Goal: Find specific page/section: Find specific page/section

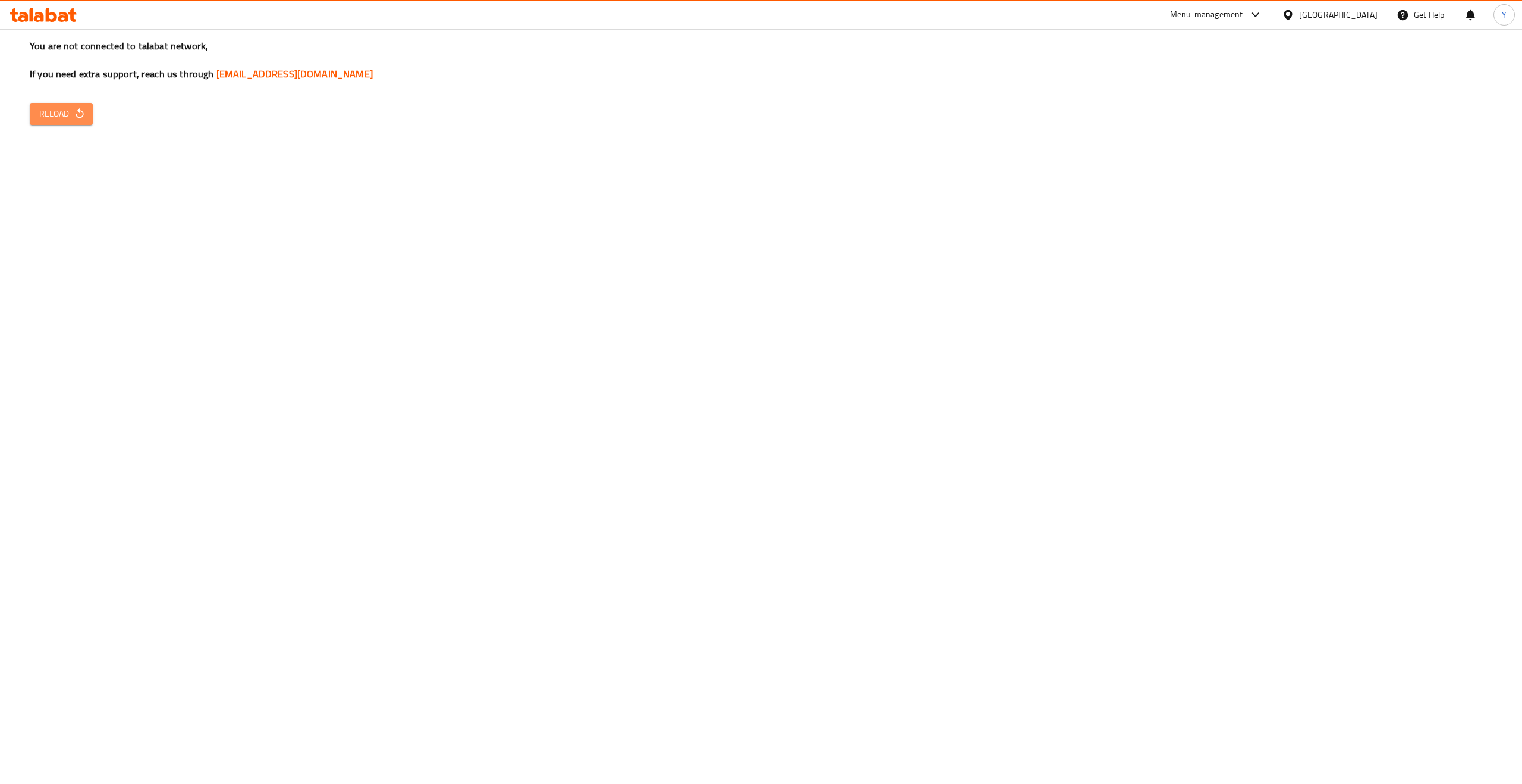
click at [61, 117] on span "Reload" at bounding box center [61, 114] width 44 height 15
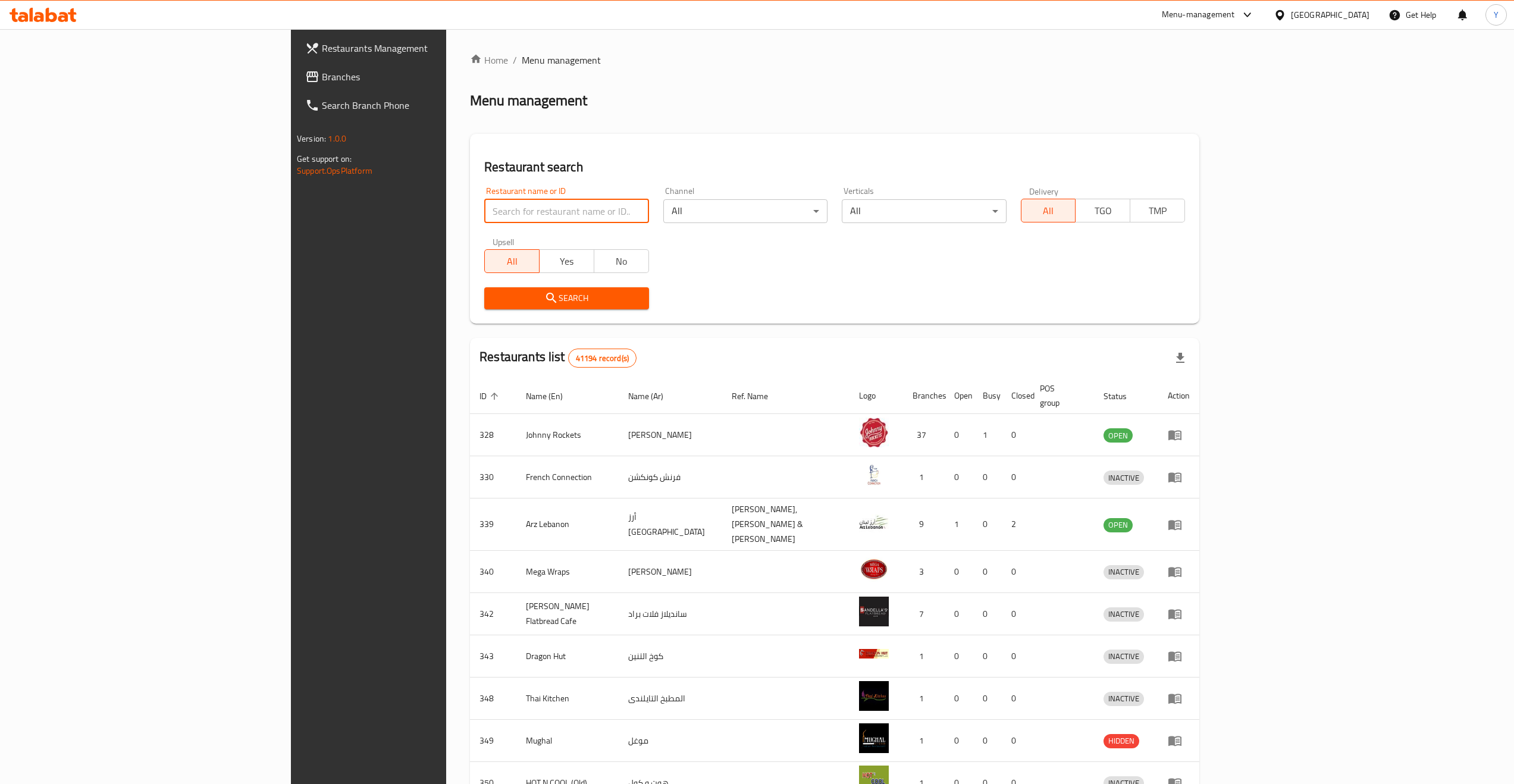
click at [484, 211] on input "search" at bounding box center [565, 211] width 164 height 24
click at [322, 80] on span "Branches" at bounding box center [428, 77] width 212 height 14
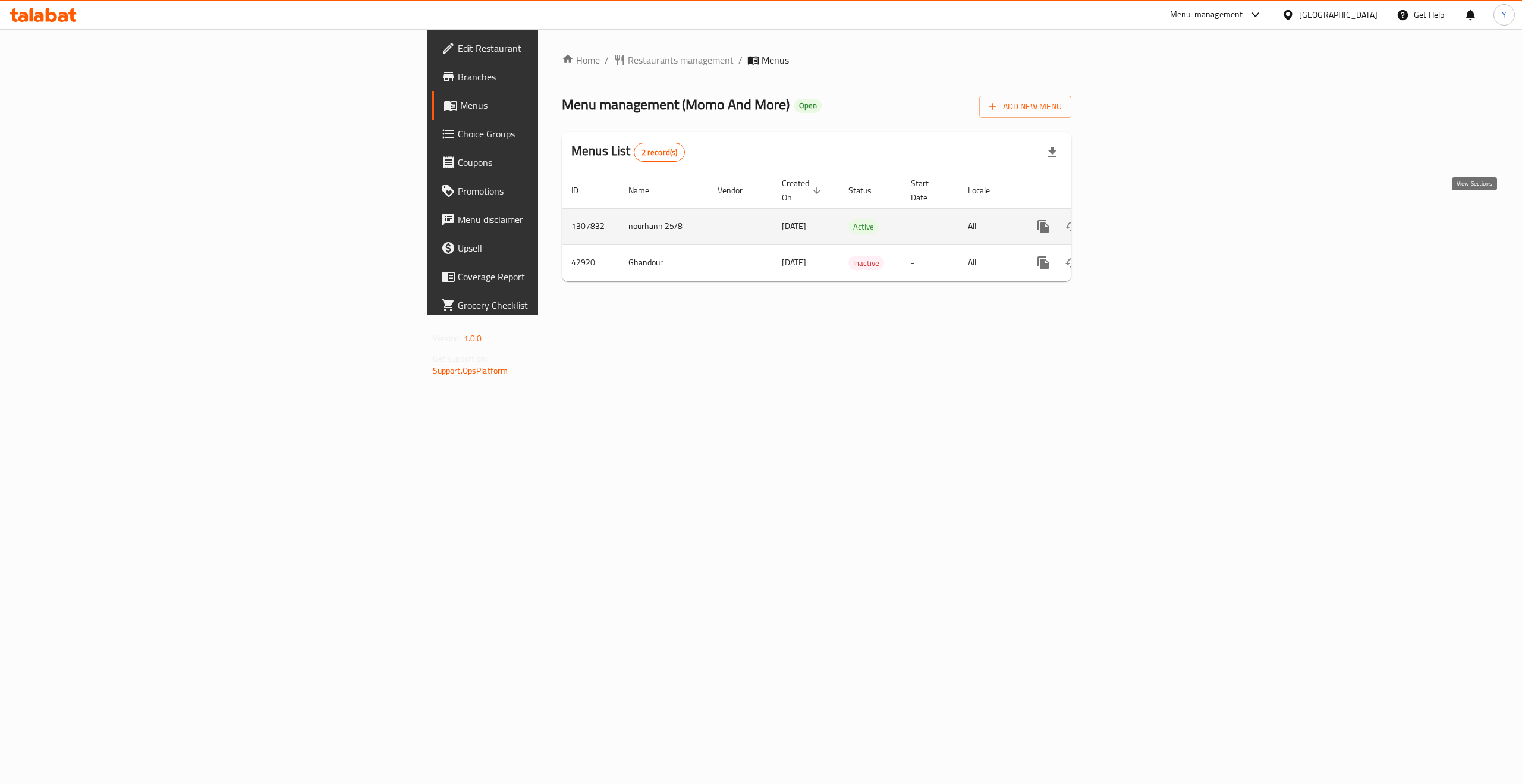
click at [1136, 220] on icon "enhanced table" at bounding box center [1129, 226] width 14 height 14
